Goal: Transaction & Acquisition: Obtain resource

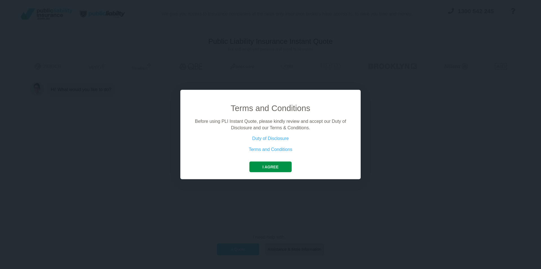
click at [271, 166] on button "I agree" at bounding box center [270, 167] width 42 height 11
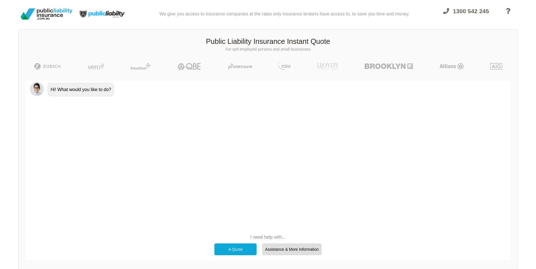
click at [238, 250] on div "A Quote" at bounding box center [236, 250] width 42 height 12
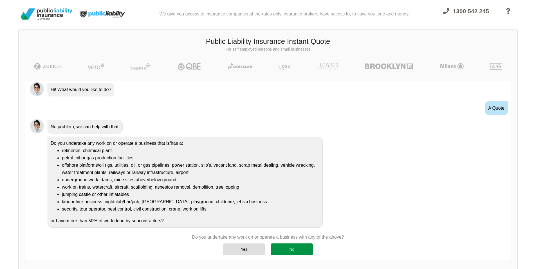
click at [296, 249] on div "No" at bounding box center [292, 250] width 42 height 12
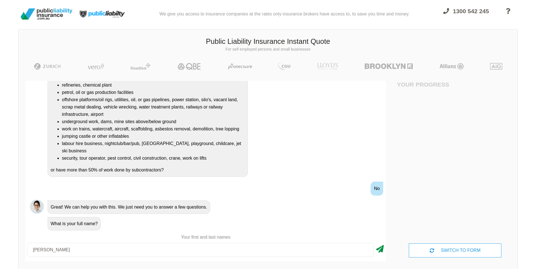
type input "[PERSON_NAME]"
click at [382, 247] on icon at bounding box center [380, 248] width 8 height 10
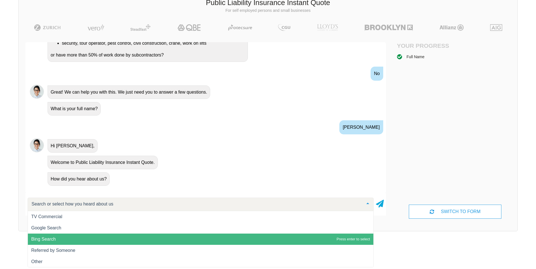
scroll to position [0, 0]
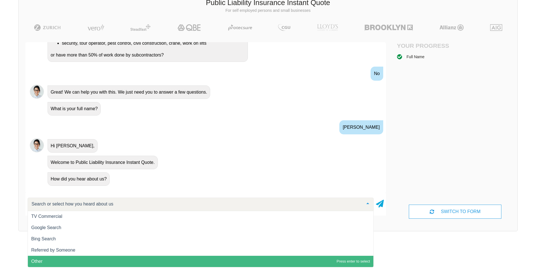
click at [35, 259] on span "Other" at bounding box center [201, 261] width 346 height 11
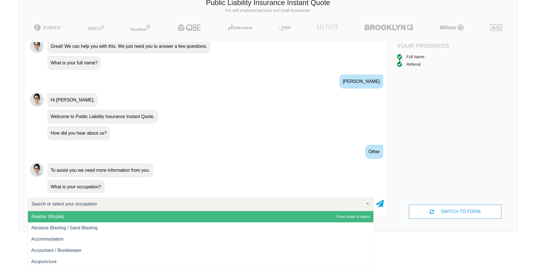
scroll to position [190, 0]
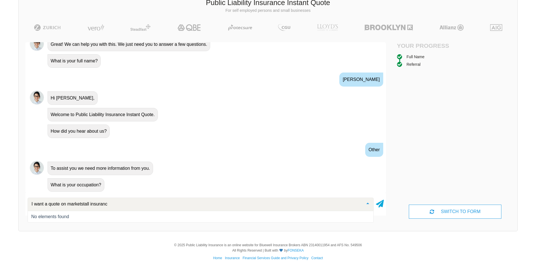
type input "I want a quote on marketstall insurance"
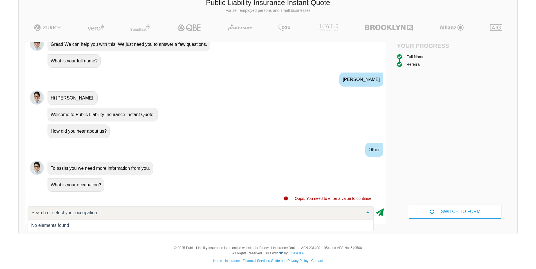
click at [381, 211] on icon at bounding box center [380, 212] width 8 height 10
click at [369, 214] on div at bounding box center [367, 213] width 11 height 12
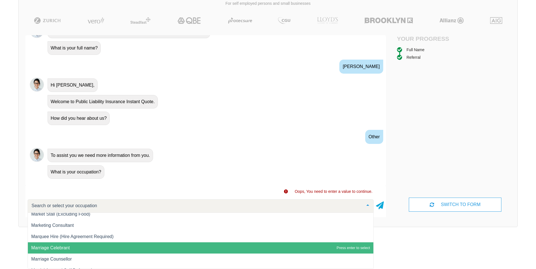
scroll to position [4814, 0]
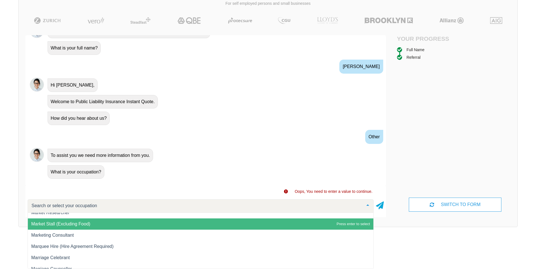
click at [87, 222] on span "Market Stall (Excluding Food)" at bounding box center [60, 224] width 59 height 5
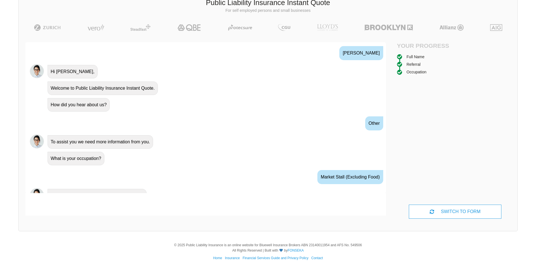
scroll to position [227, 0]
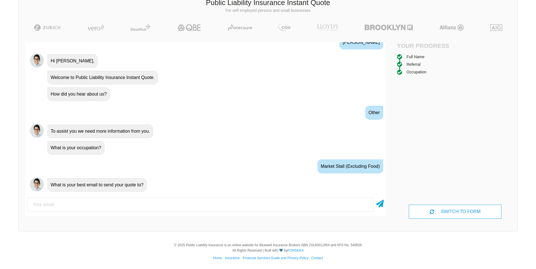
click at [158, 205] on input "email" at bounding box center [201, 205] width 346 height 14
type input "[PERSON_NAME][EMAIL_ADDRESS][DOMAIN_NAME]"
click at [381, 203] on icon at bounding box center [380, 203] width 8 height 10
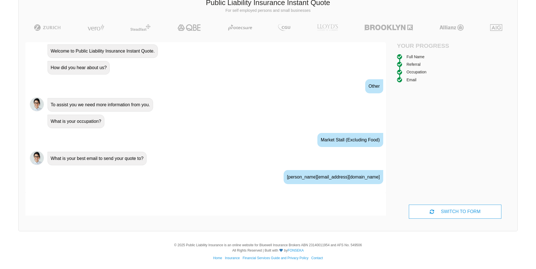
scroll to position [264, 0]
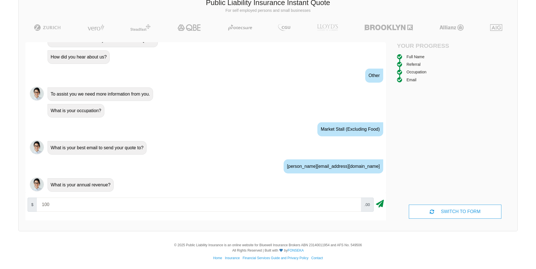
click at [382, 202] on icon at bounding box center [380, 203] width 8 height 10
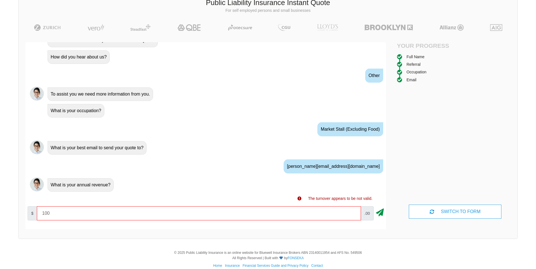
click at [379, 213] on icon at bounding box center [380, 212] width 8 height 10
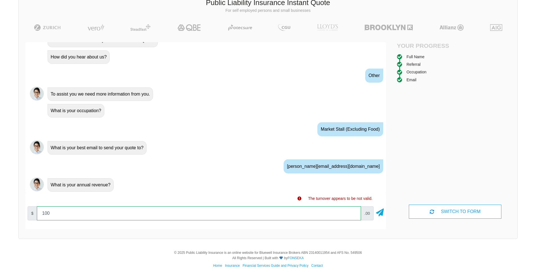
click at [354, 216] on input "100" at bounding box center [199, 214] width 324 height 14
click at [354, 212] on input "10000" at bounding box center [199, 214] width 324 height 14
click at [354, 215] on input "10000" at bounding box center [199, 214] width 324 height 14
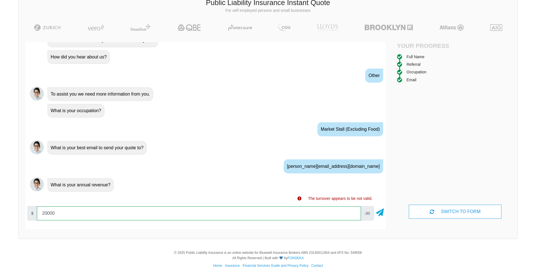
click at [354, 211] on input "20000" at bounding box center [199, 214] width 324 height 14
click at [354, 211] on input "30000" at bounding box center [199, 214] width 324 height 14
click at [354, 218] on input "30000" at bounding box center [199, 214] width 324 height 14
click at [353, 215] on input "20000" at bounding box center [199, 214] width 324 height 14
type input "10000"
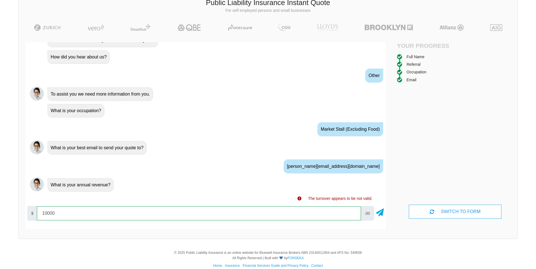
click at [353, 215] on input "10000" at bounding box center [199, 214] width 324 height 14
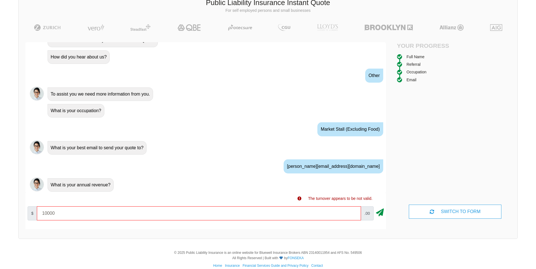
click at [382, 212] on icon at bounding box center [380, 212] width 8 height 10
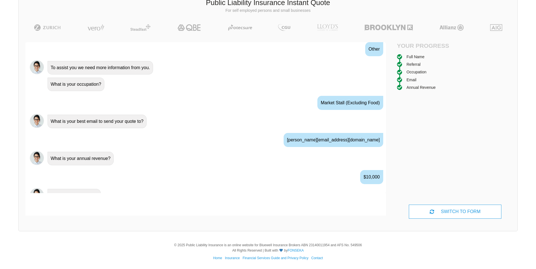
scroll to position [301, 0]
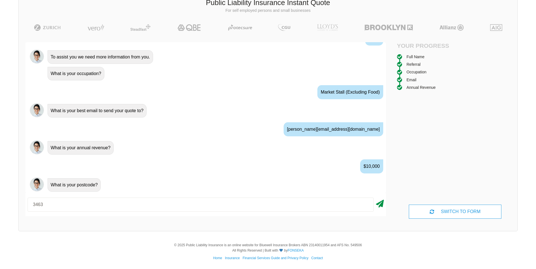
type input "3463"
click at [380, 204] on icon at bounding box center [380, 203] width 8 height 10
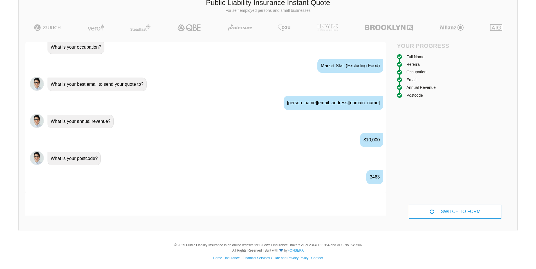
scroll to position [338, 0]
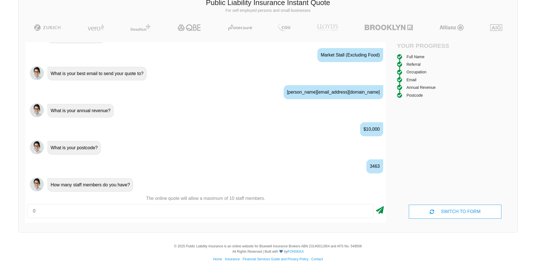
type input "0"
click at [380, 210] on icon at bounding box center [380, 209] width 8 height 10
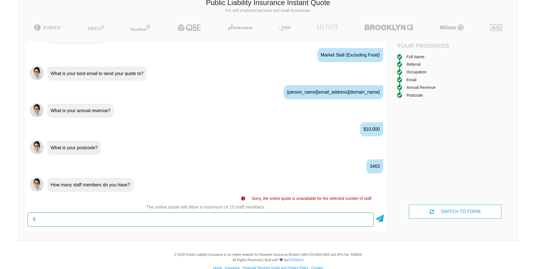
click at [366, 221] on input "0" at bounding box center [201, 220] width 346 height 14
click at [60, 217] on input "0" at bounding box center [201, 220] width 346 height 14
click at [59, 218] on input "number" at bounding box center [201, 220] width 346 height 14
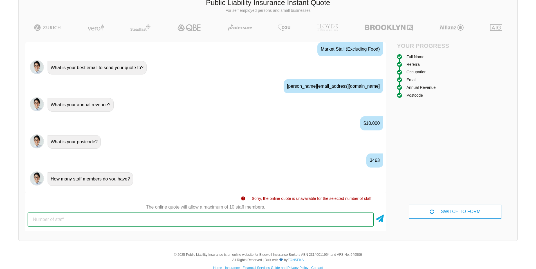
scroll to position [48, 0]
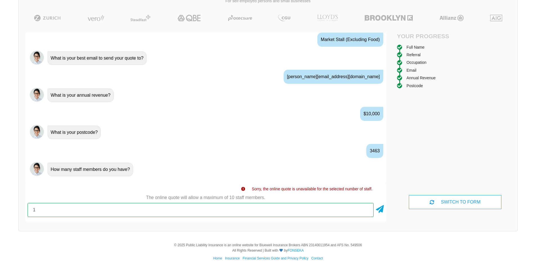
type input "1"
click at [368, 210] on input "1" at bounding box center [201, 210] width 346 height 14
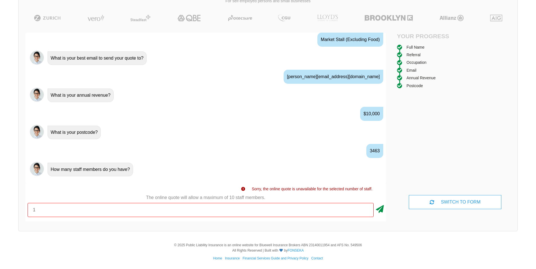
click at [381, 209] on icon at bounding box center [380, 208] width 8 height 10
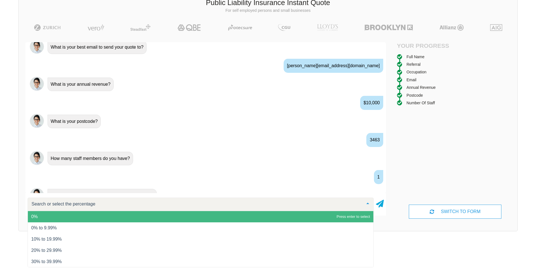
scroll to position [376, 0]
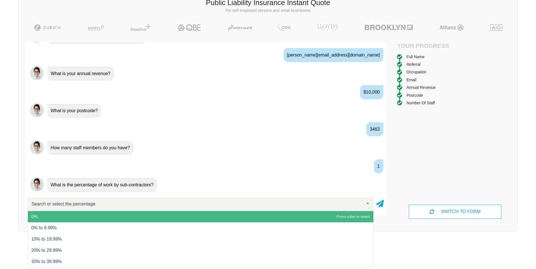
click at [287, 215] on span "0%" at bounding box center [201, 216] width 346 height 11
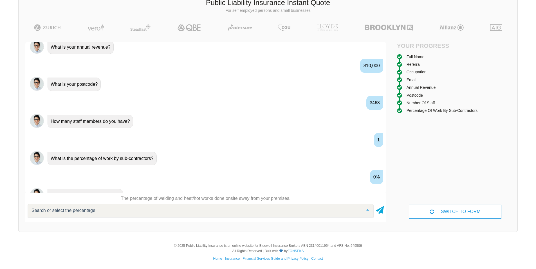
scroll to position [413, 0]
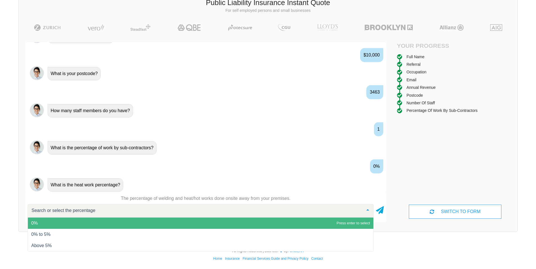
click at [356, 221] on span "0%" at bounding box center [201, 223] width 346 height 11
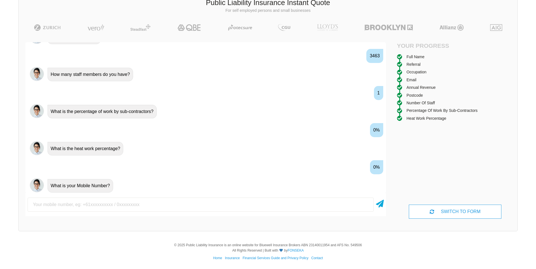
scroll to position [450, 0]
type input "0419 566586"
click at [381, 204] on icon at bounding box center [380, 203] width 8 height 10
